Goal: Information Seeking & Learning: Learn about a topic

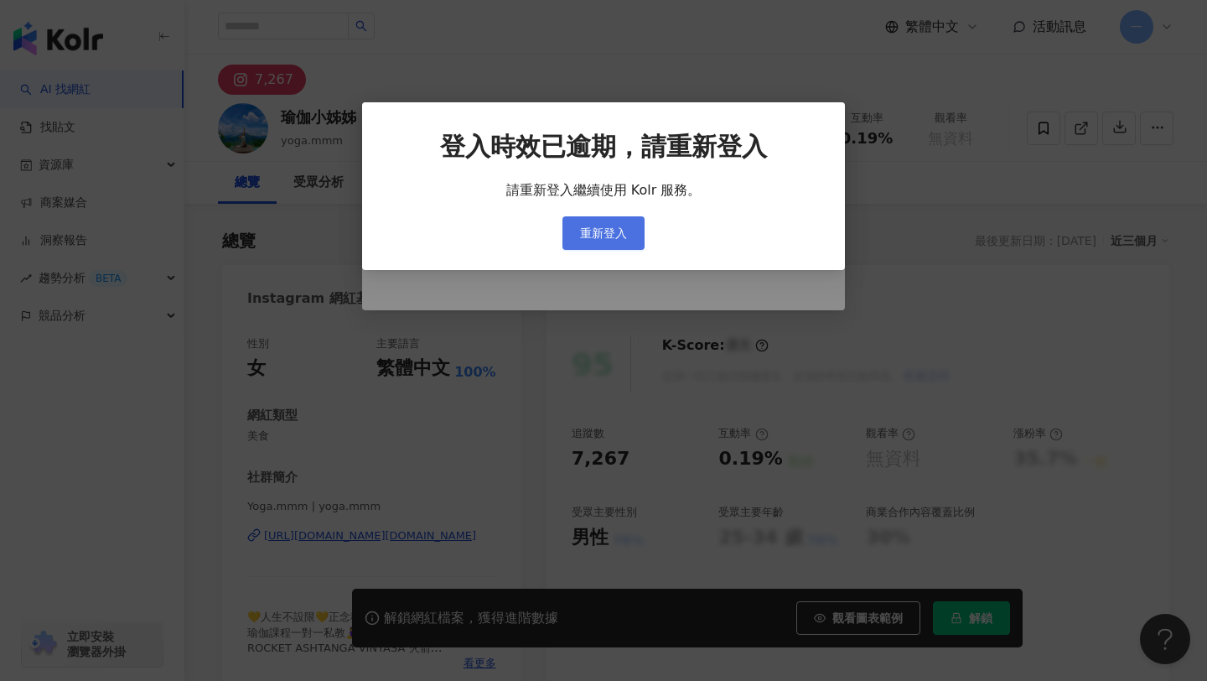
click at [616, 236] on span "重新登入" at bounding box center [603, 232] width 47 height 13
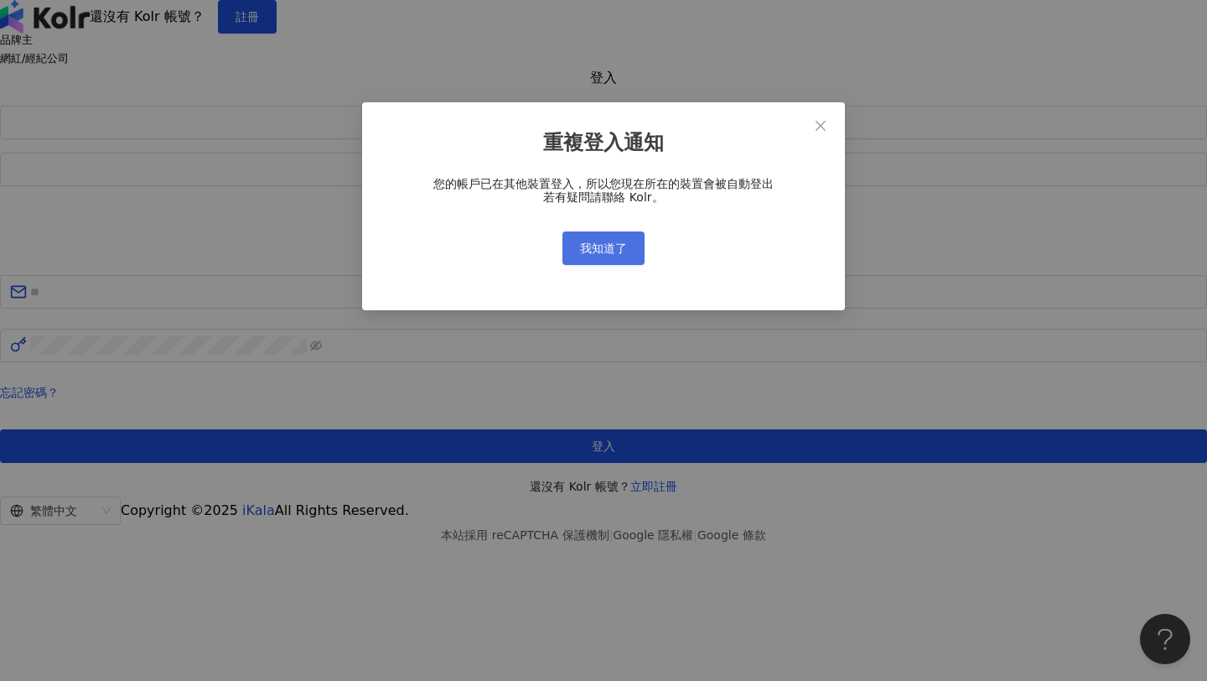
click at [629, 243] on button "我知道了" at bounding box center [604, 248] width 82 height 34
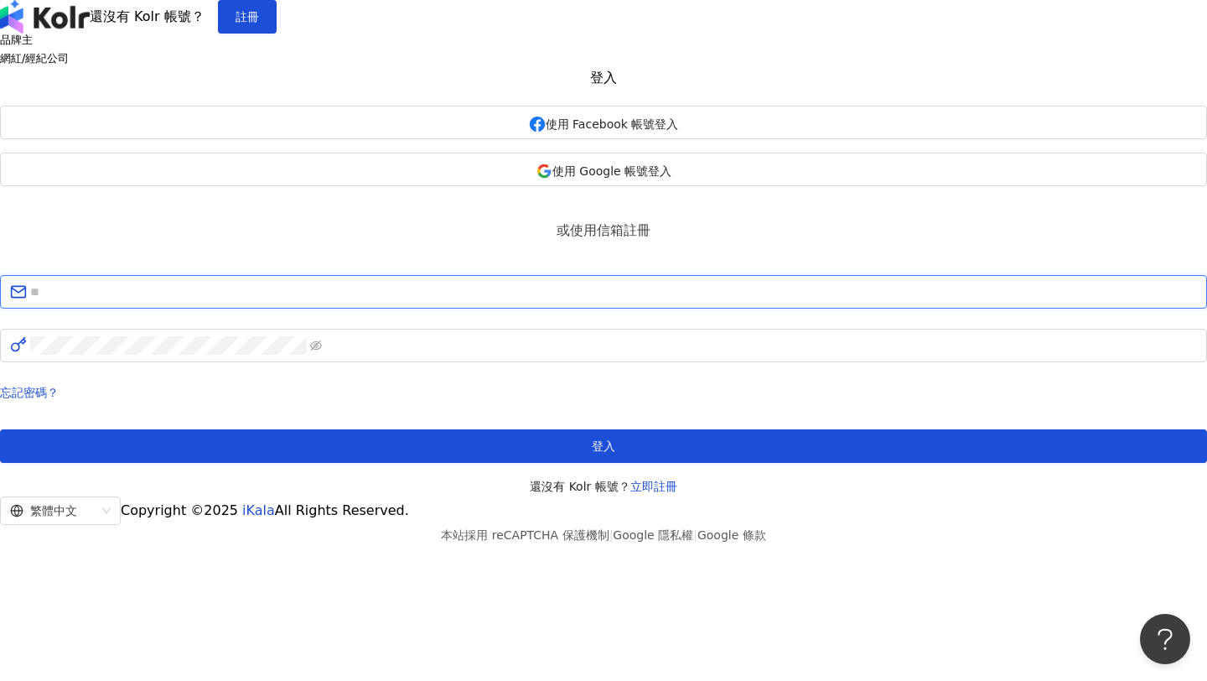
click at [708, 301] on input "text" at bounding box center [613, 292] width 1167 height 18
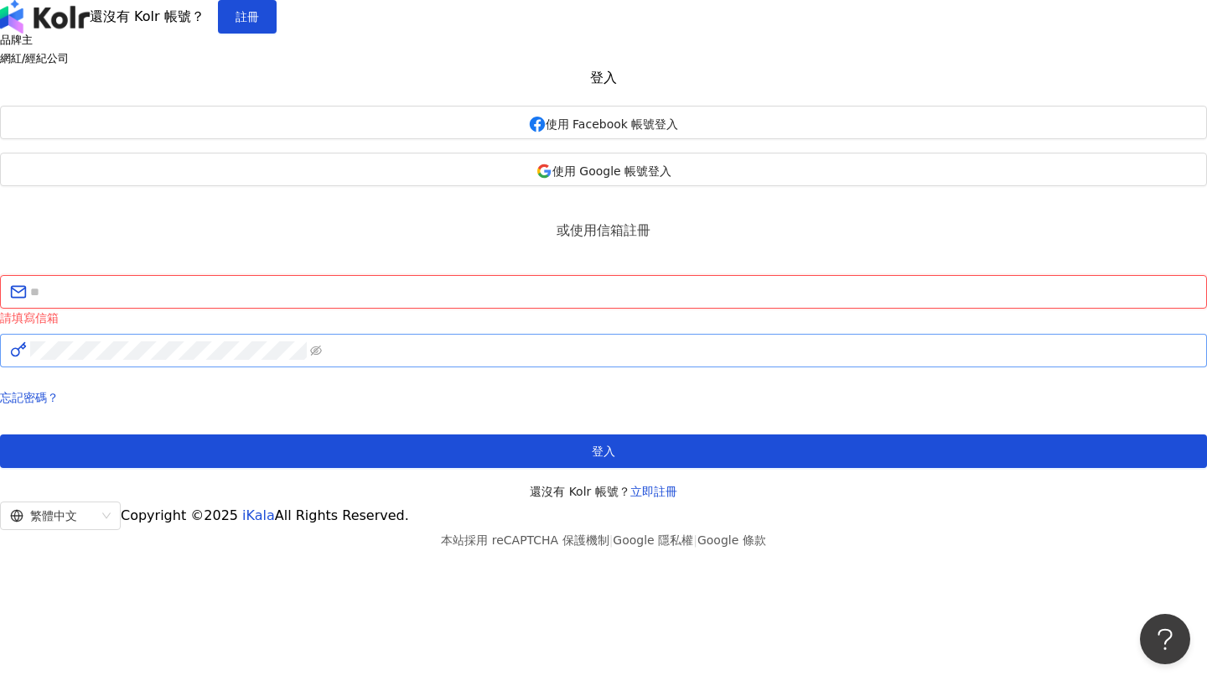
type input "**********"
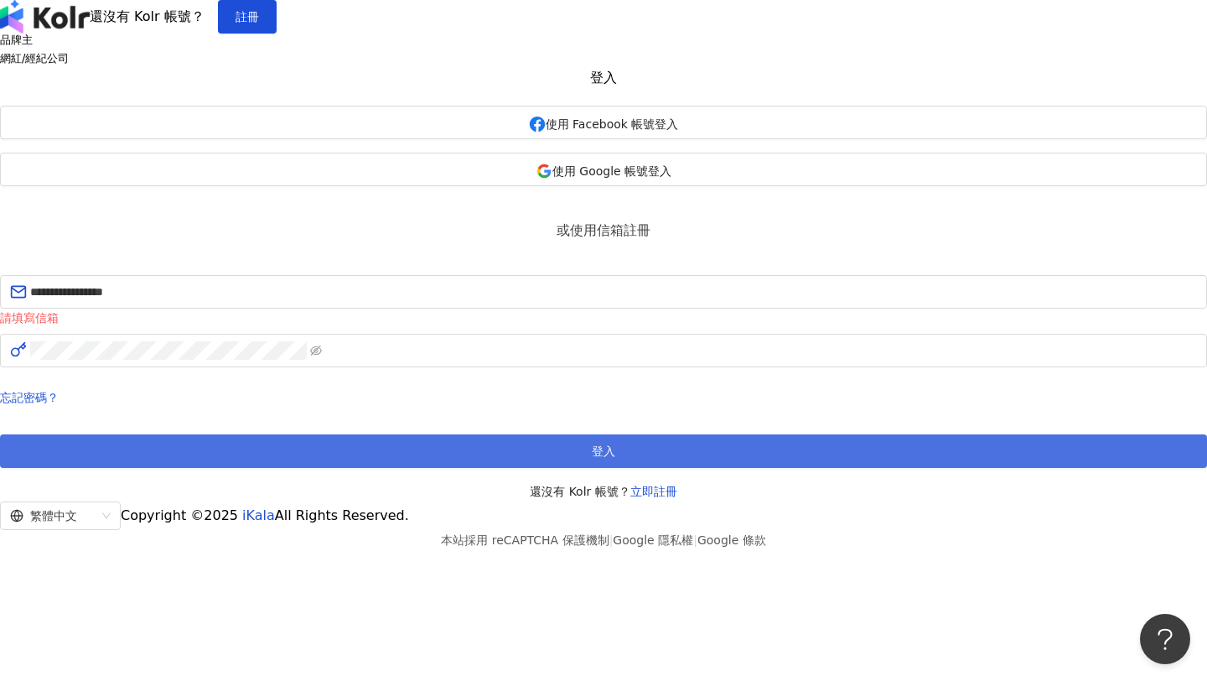
click at [667, 468] on button "登入" at bounding box center [603, 451] width 1207 height 34
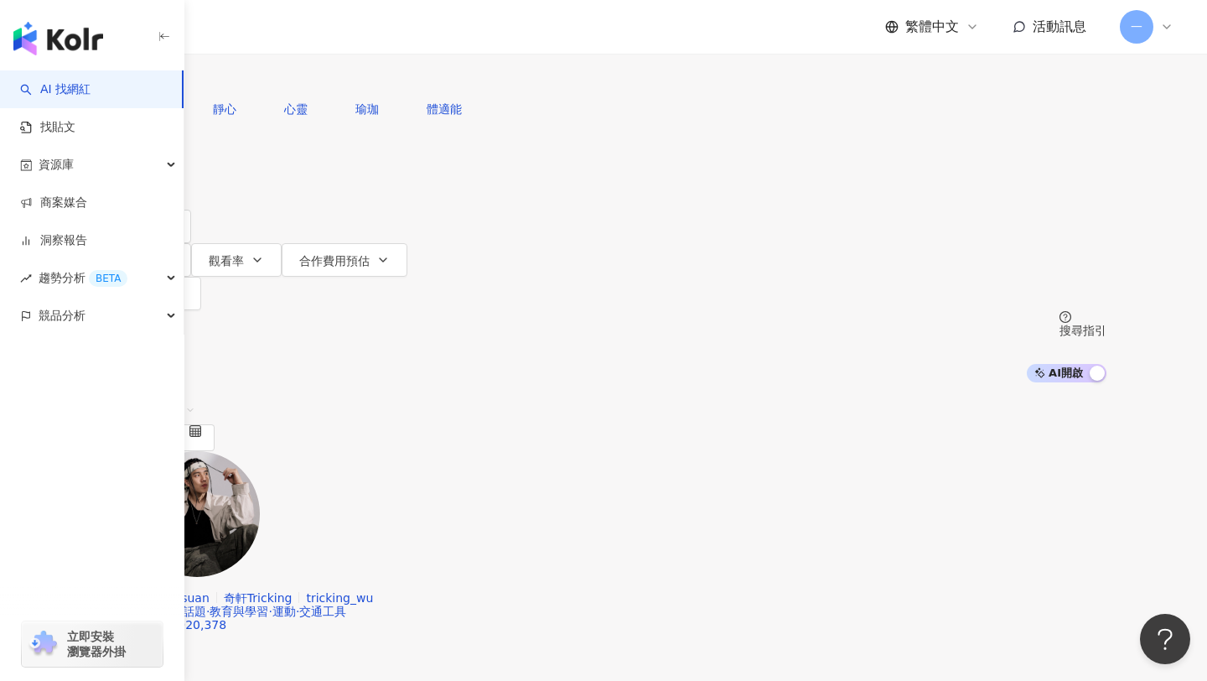
click at [345, 32] on input "search" at bounding box center [277, 16] width 136 height 32
type input "**"
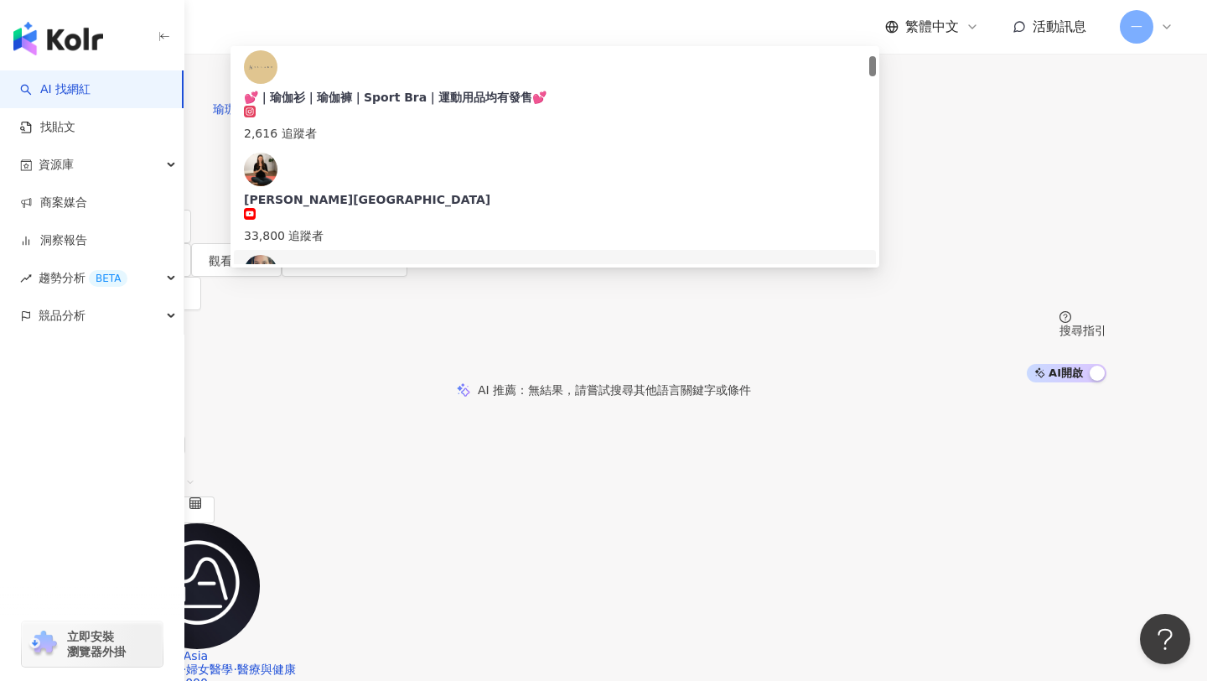
scroll to position [72, 0]
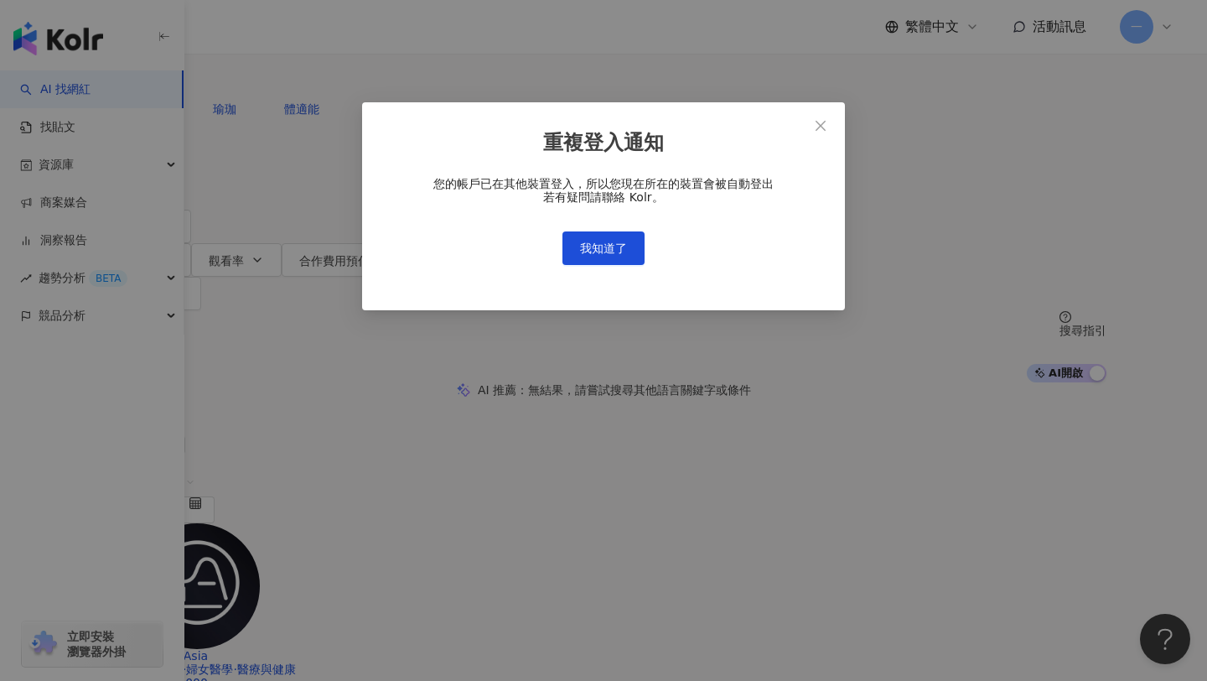
click at [831, 591] on div "重複登入通知 您的帳戶已在其他裝置登入，所以您現在所在的裝置會被自動登出 若有疑問請聯絡 Kolr。 我知道了" at bounding box center [603, 340] width 1207 height 681
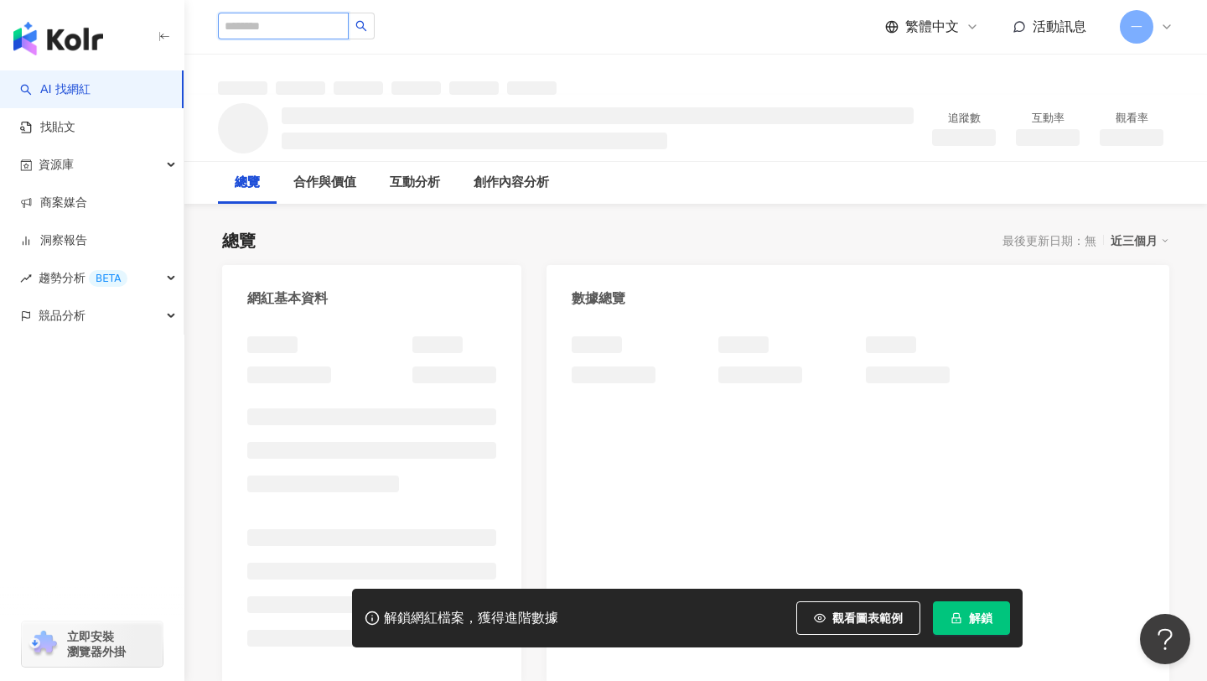
click at [329, 32] on input "search" at bounding box center [283, 26] width 131 height 27
type input "**"
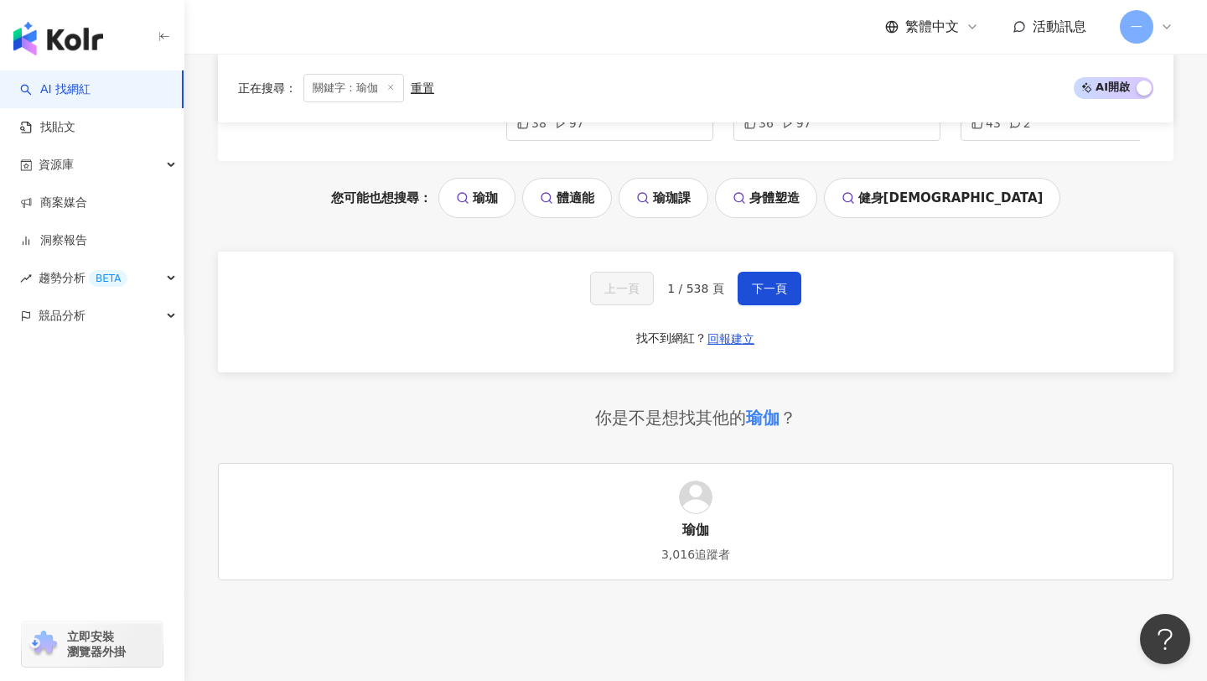
scroll to position [3394, 0]
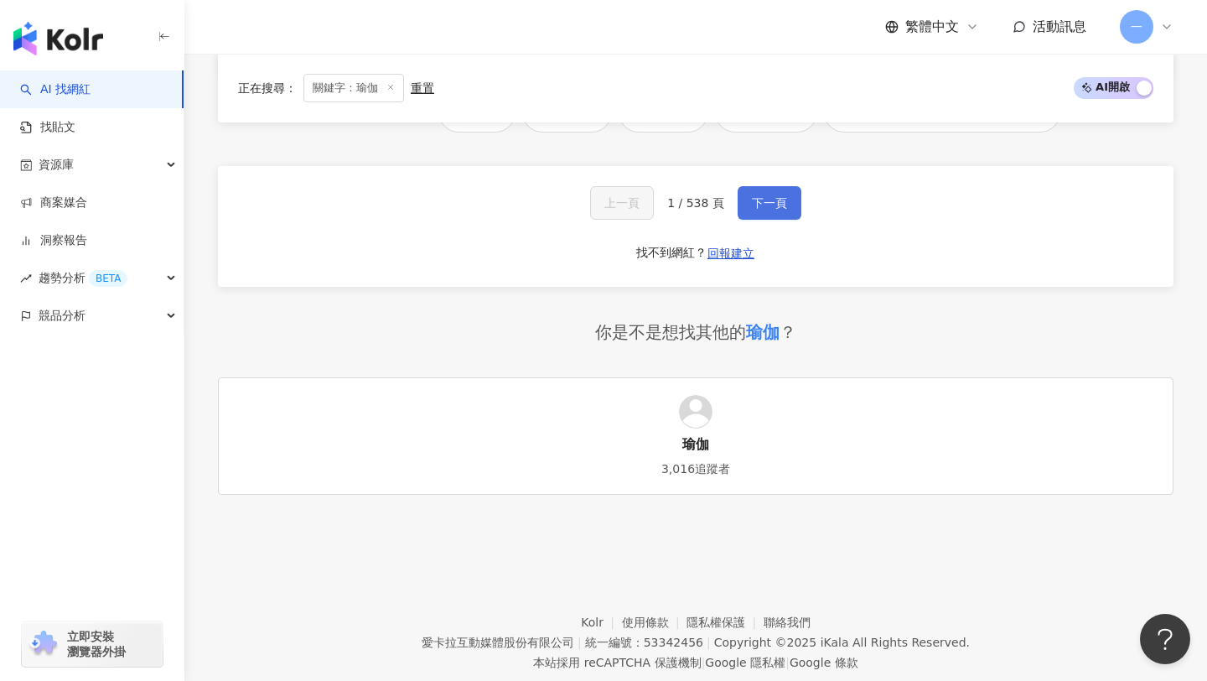
click at [781, 196] on span "下一頁" at bounding box center [769, 202] width 35 height 13
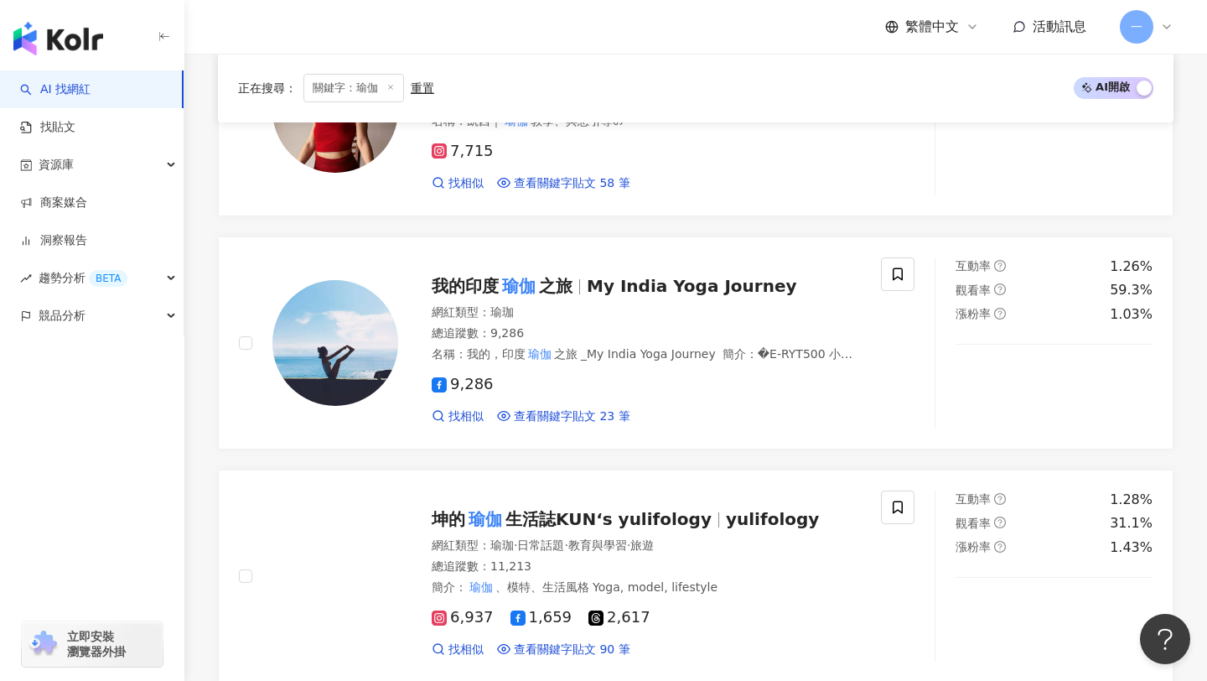
scroll to position [3456, 0]
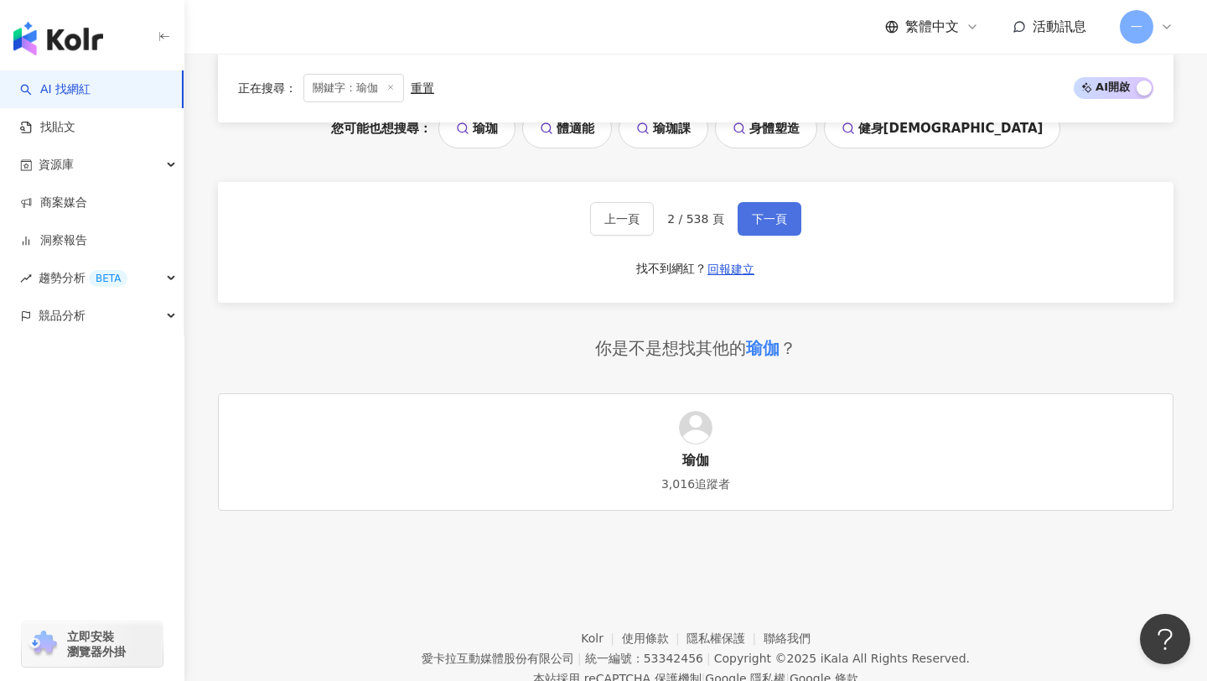
click at [786, 202] on button "下一頁" at bounding box center [770, 219] width 64 height 34
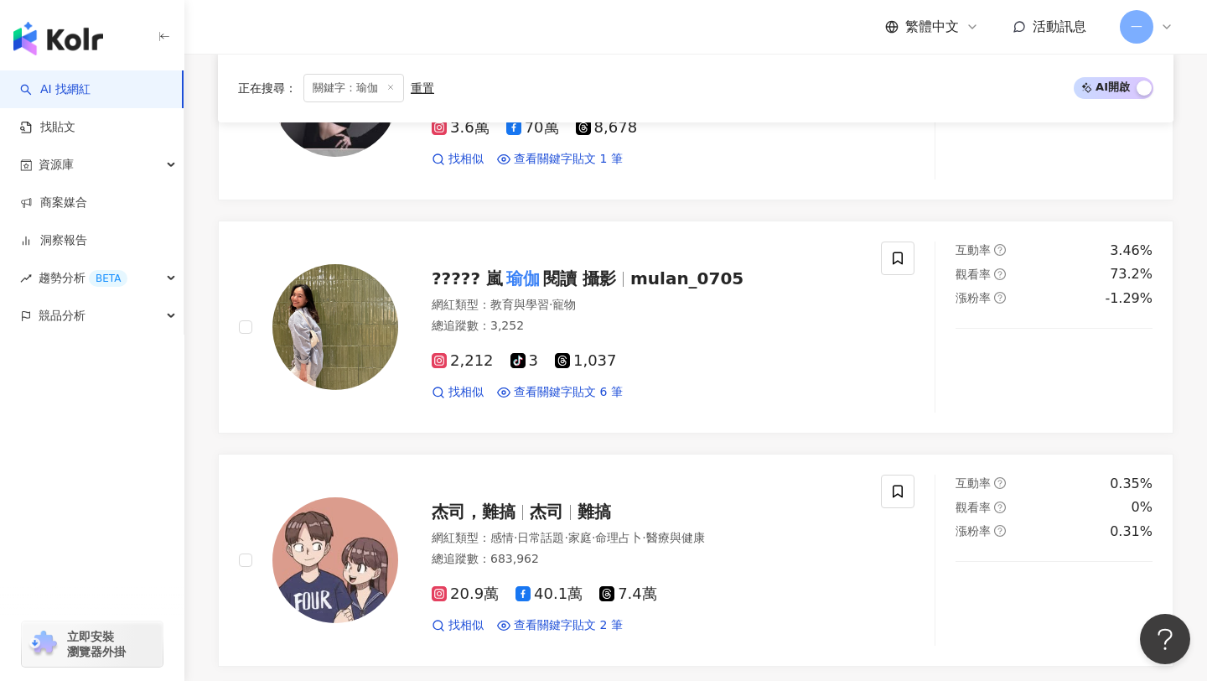
scroll to position [3515, 0]
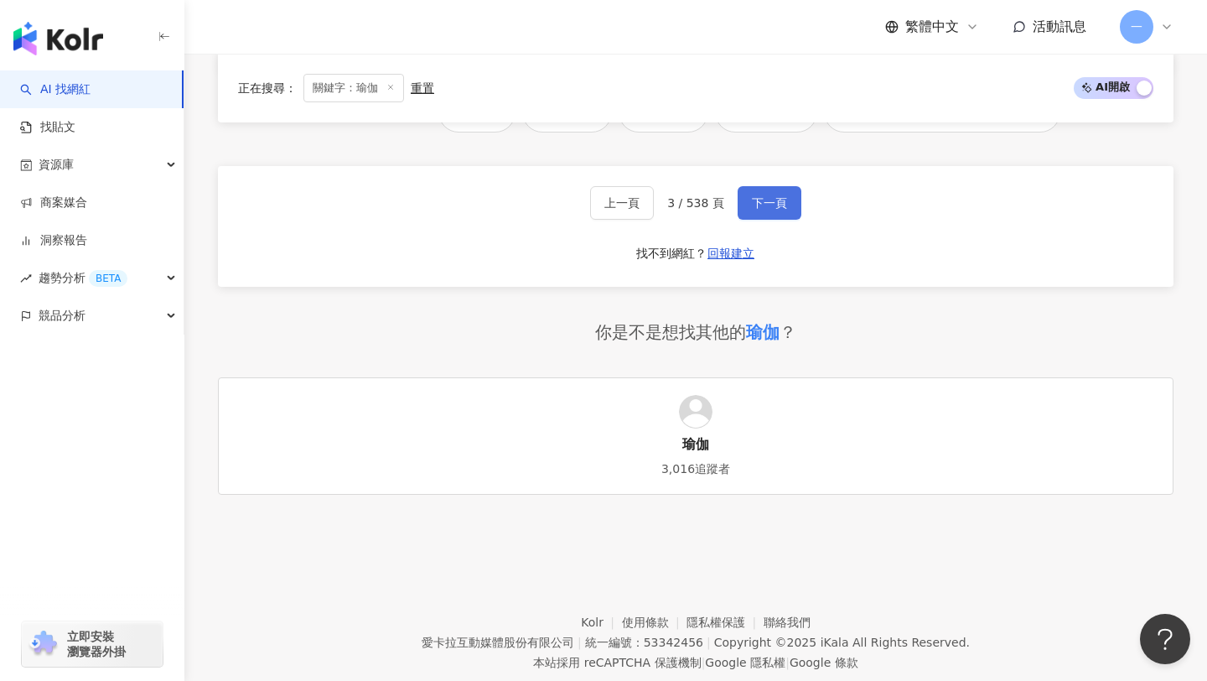
click at [765, 196] on span "下一頁" at bounding box center [769, 202] width 35 height 13
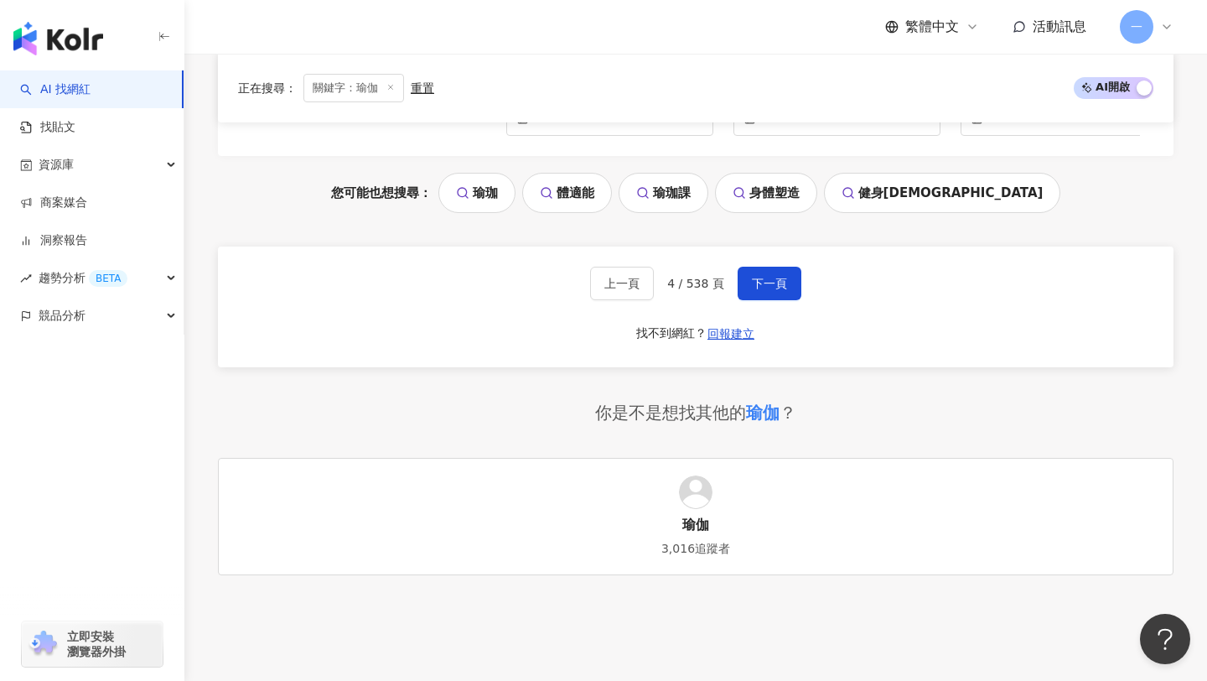
scroll to position [3395, 0]
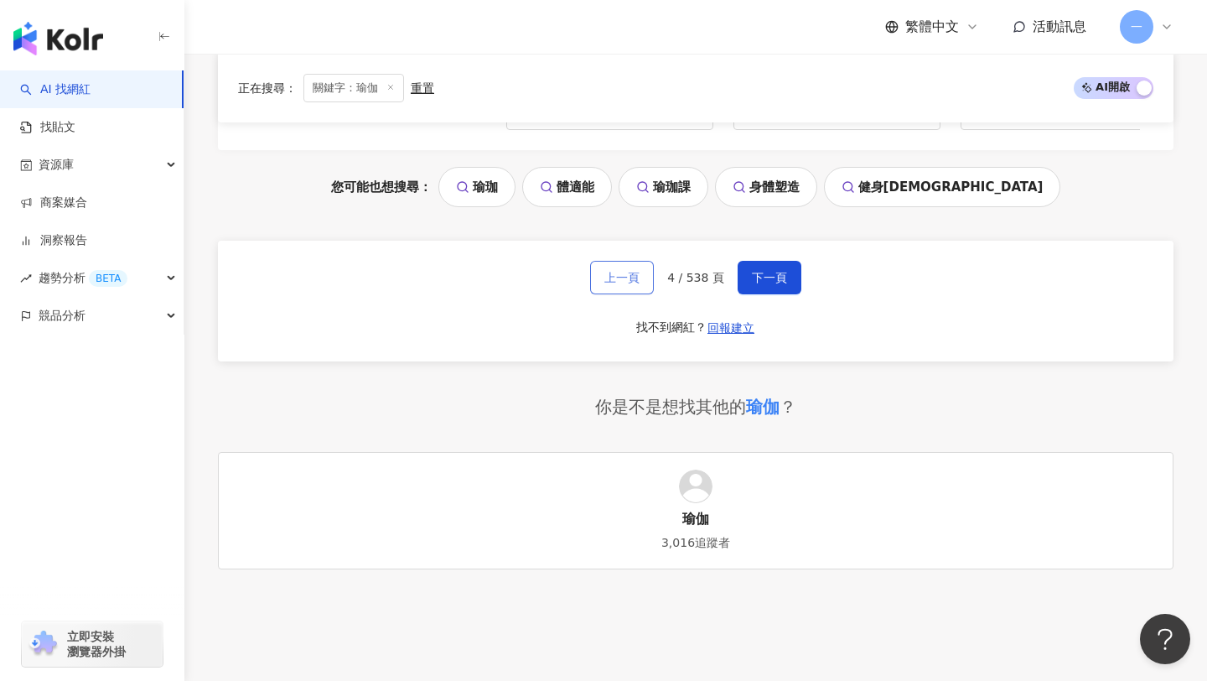
click at [640, 261] on button "上一頁" at bounding box center [622, 278] width 64 height 34
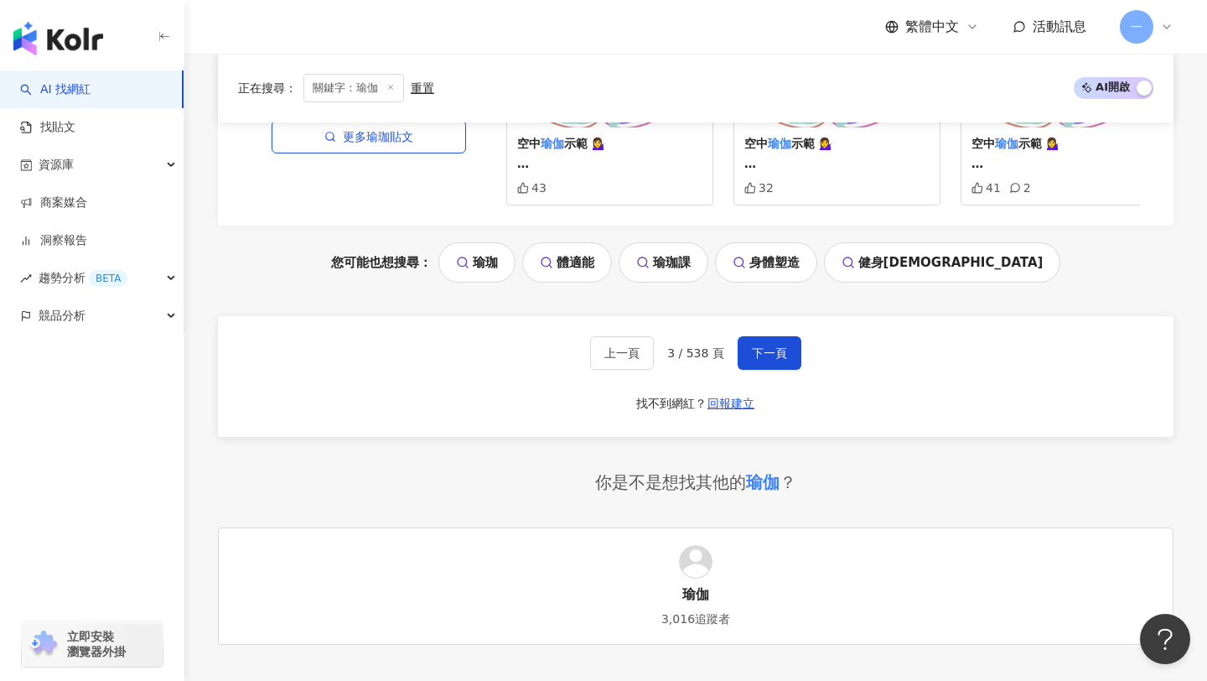
scroll to position [3525, 0]
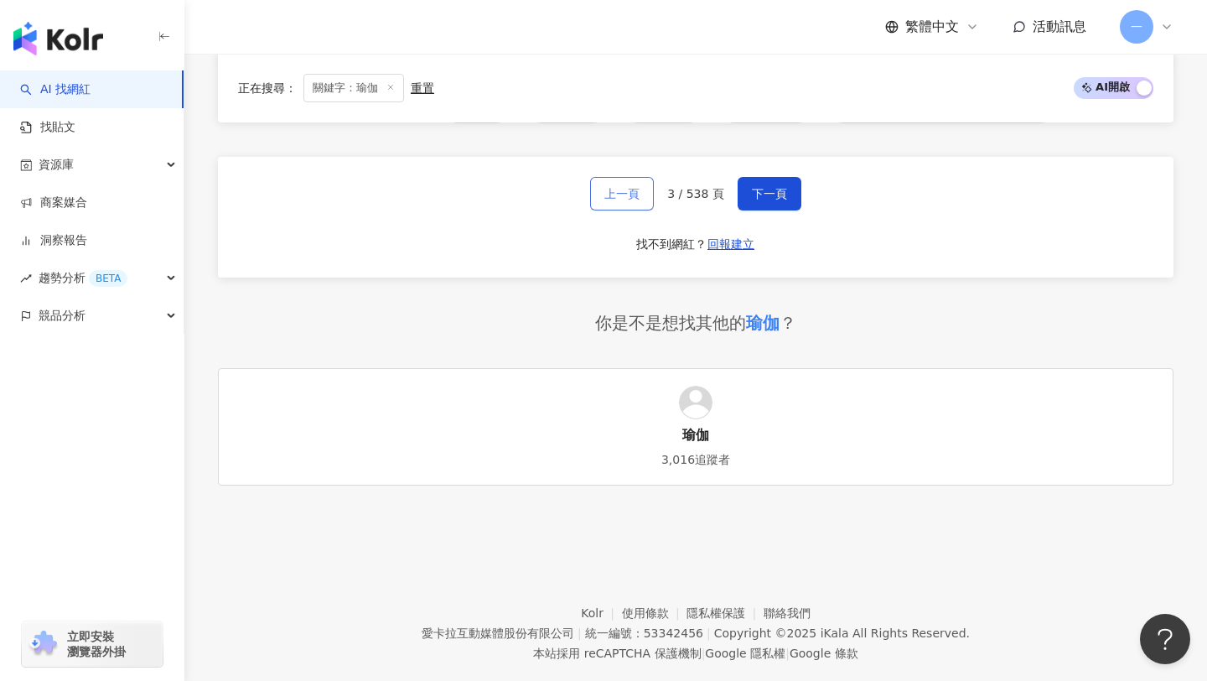
click at [633, 187] on span "上一頁" at bounding box center [621, 193] width 35 height 13
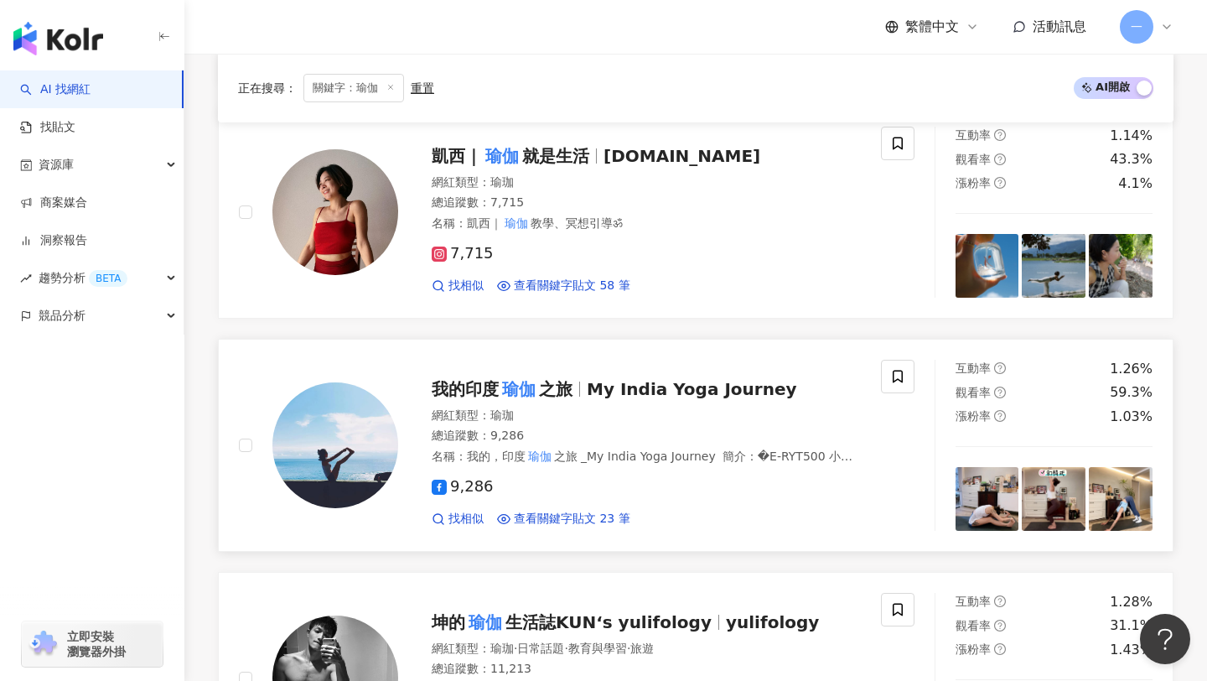
scroll to position [1494, 0]
click at [595, 380] on span "My India Yoga Journey" at bounding box center [692, 390] width 210 height 20
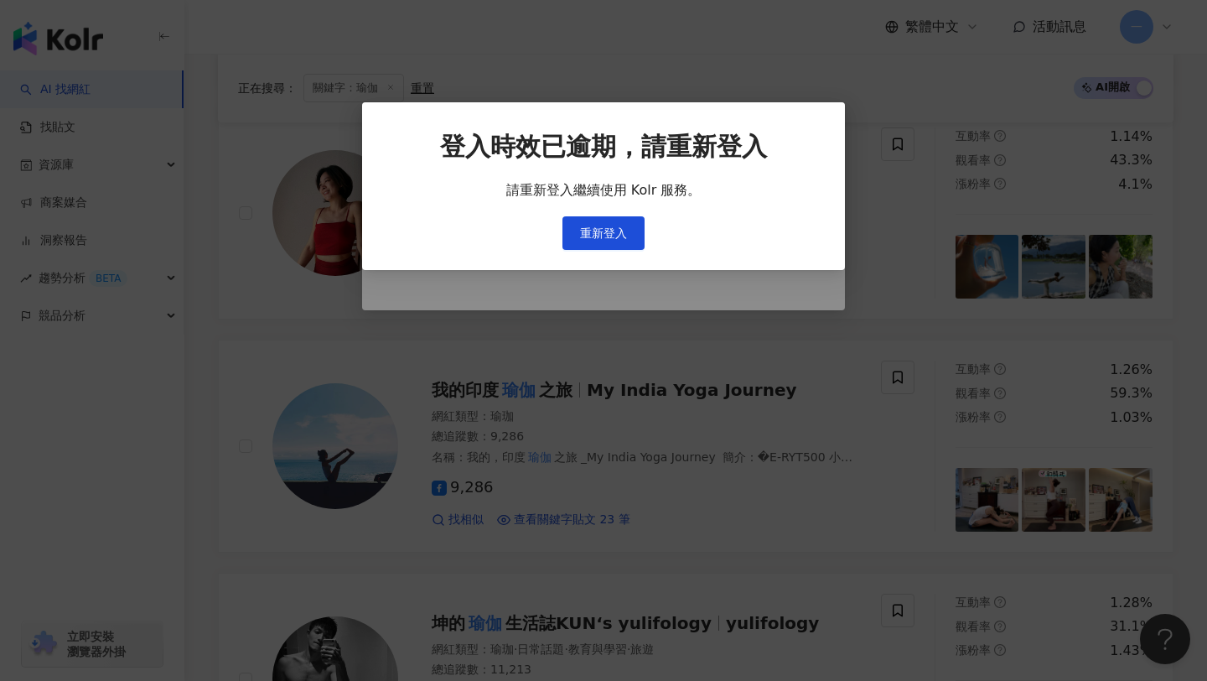
click at [686, 337] on div "登入時效已逾期，請重新登入 請重新登入繼續使用 Kolr 服務。 重新登入" at bounding box center [603, 340] width 1207 height 681
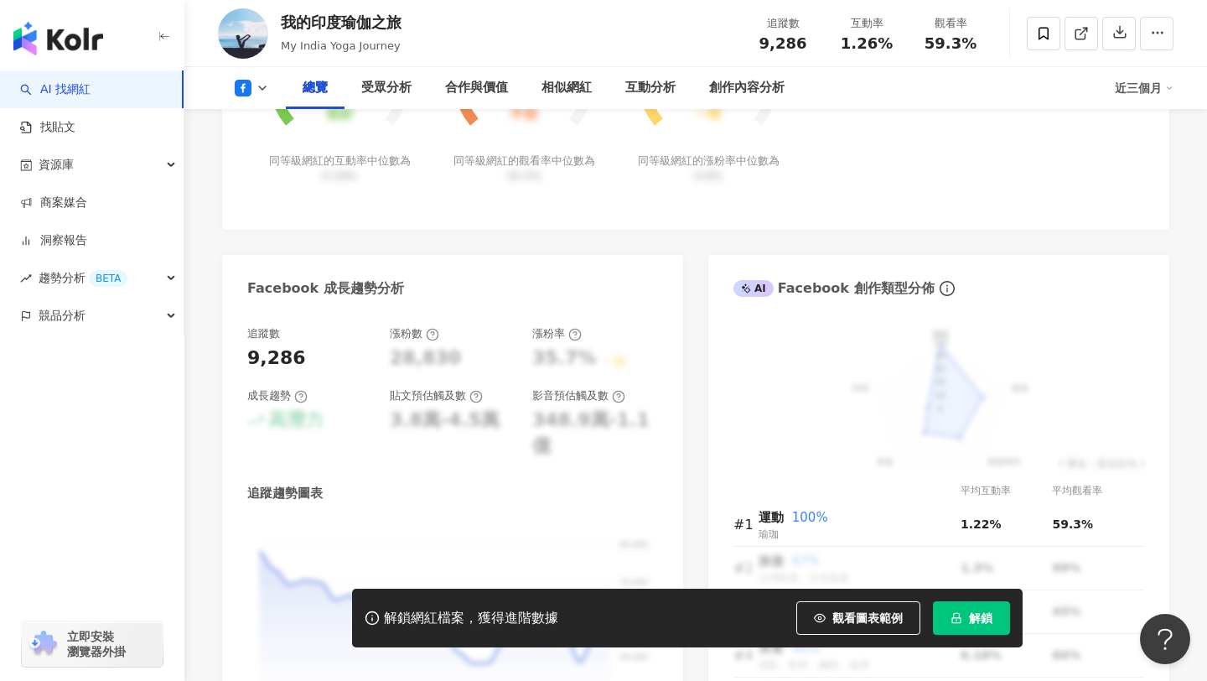
scroll to position [110, 0]
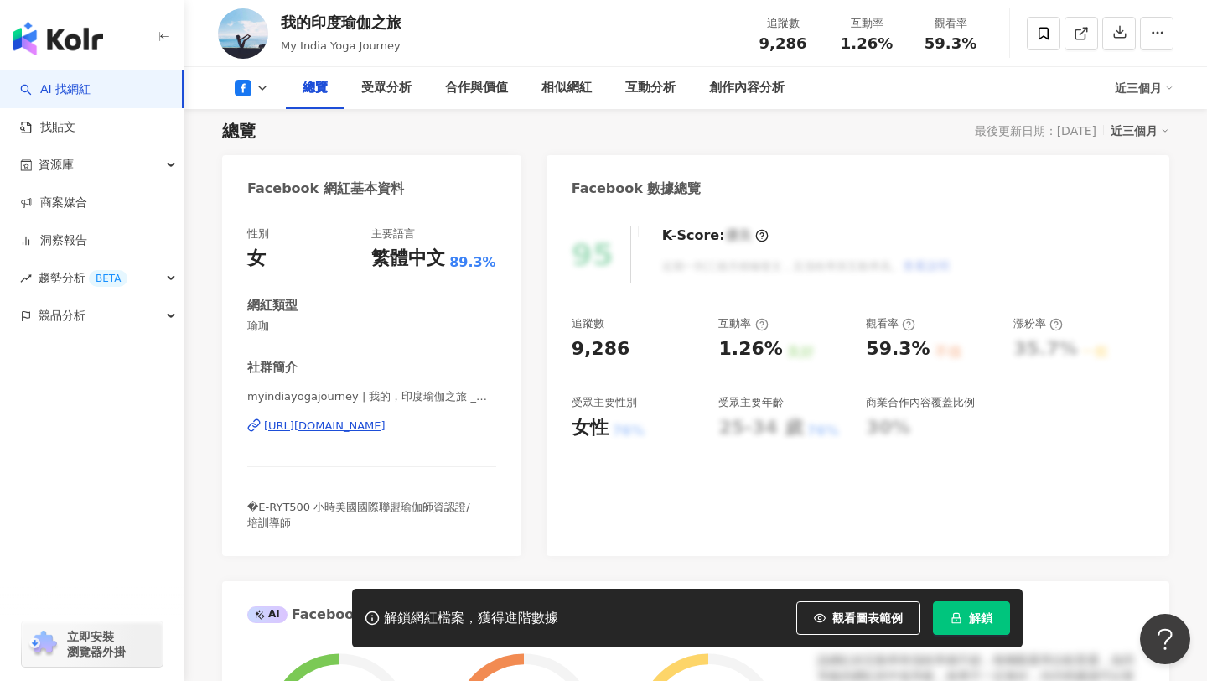
click at [386, 423] on div "[URL][DOMAIN_NAME]" at bounding box center [325, 425] width 122 height 15
